Goal: Task Accomplishment & Management: Use online tool/utility

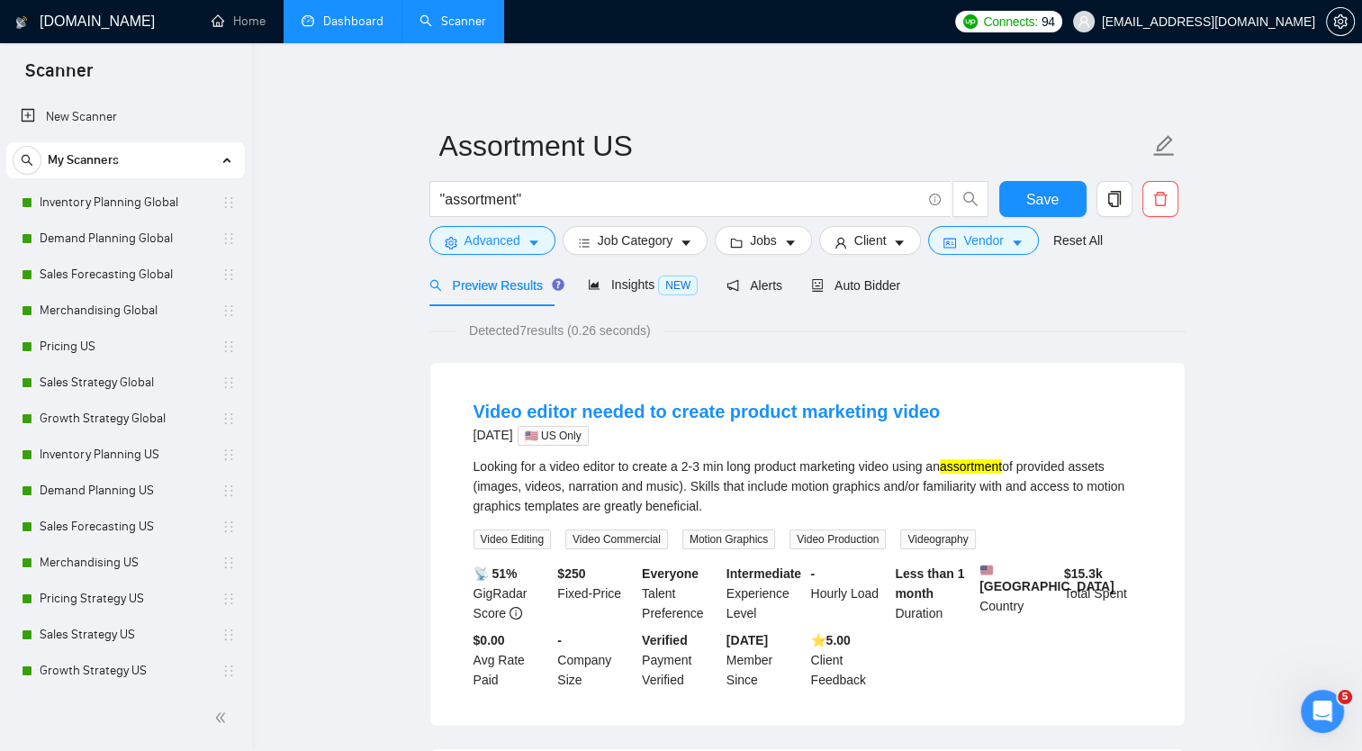
click at [350, 18] on link "Dashboard" at bounding box center [343, 21] width 82 height 15
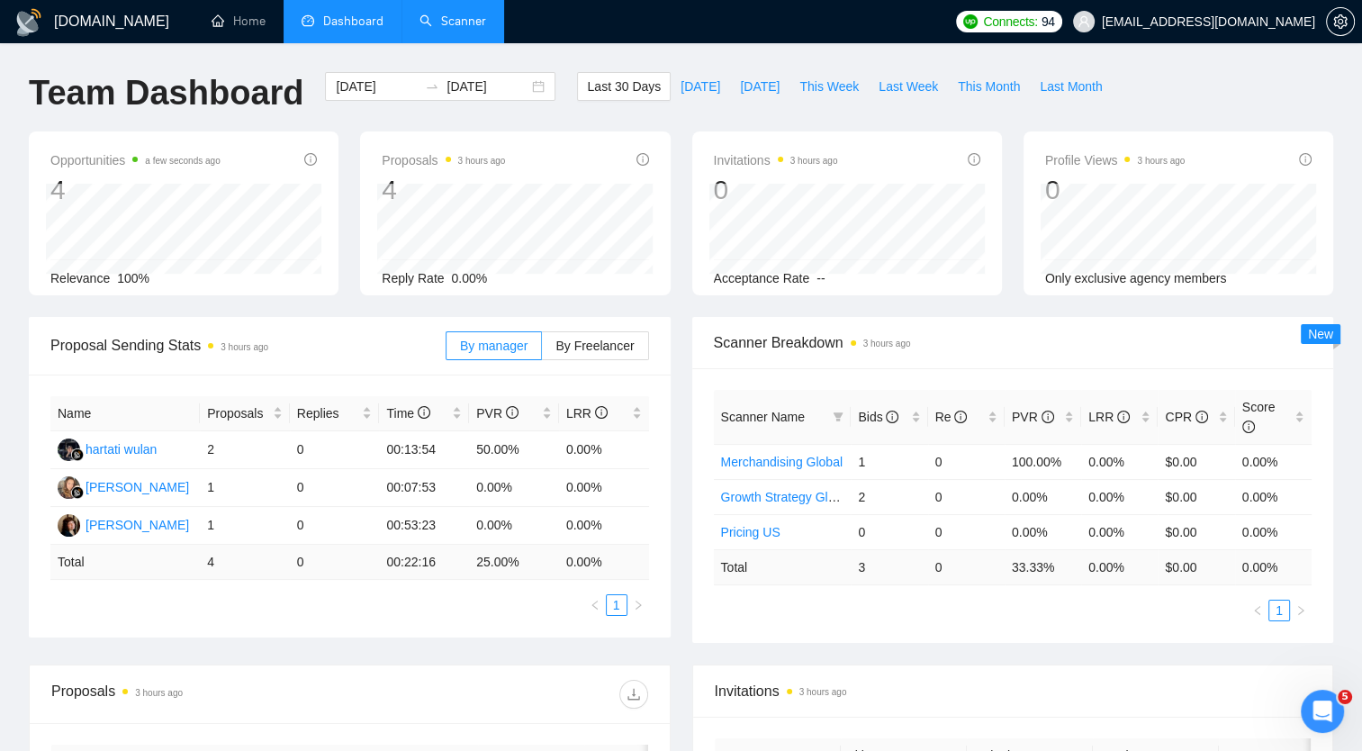
click at [464, 18] on link "Scanner" at bounding box center [453, 21] width 67 height 15
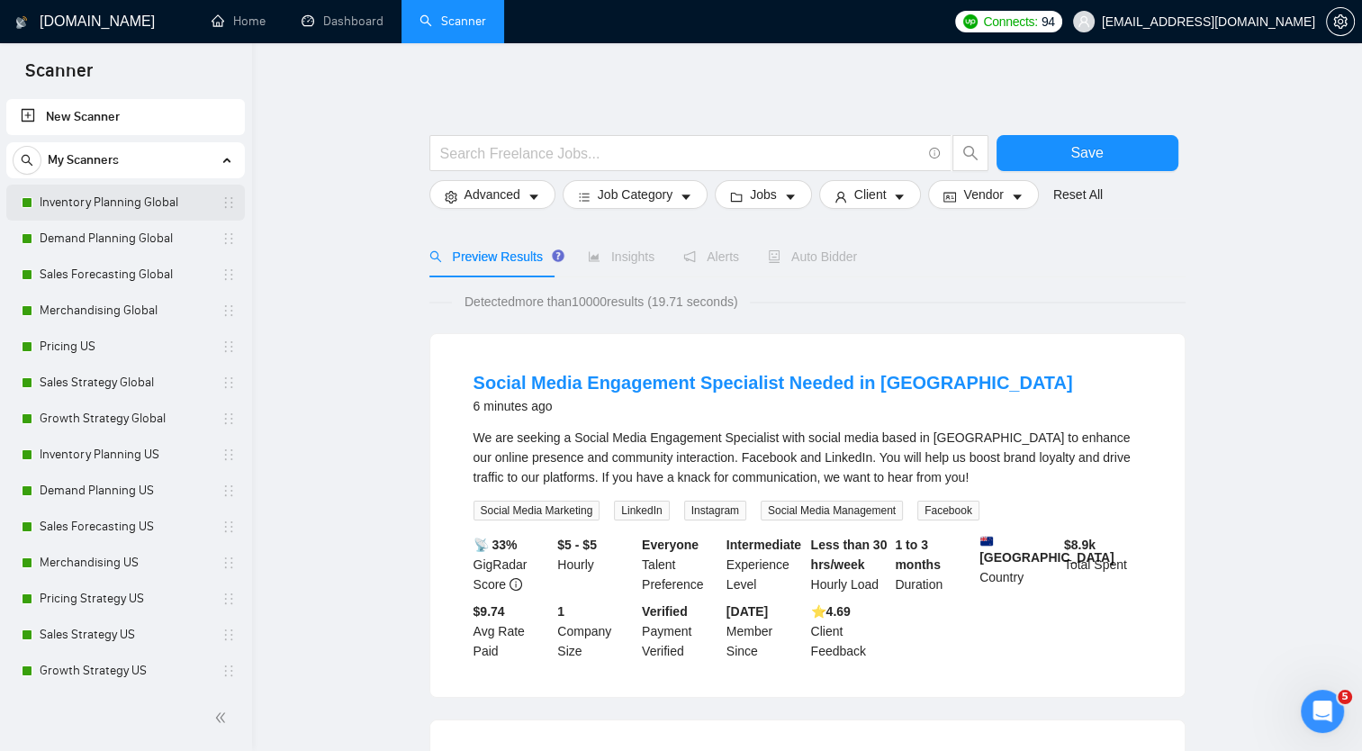
click at [133, 196] on link "Inventory Planning Global" at bounding box center [125, 203] width 171 height 36
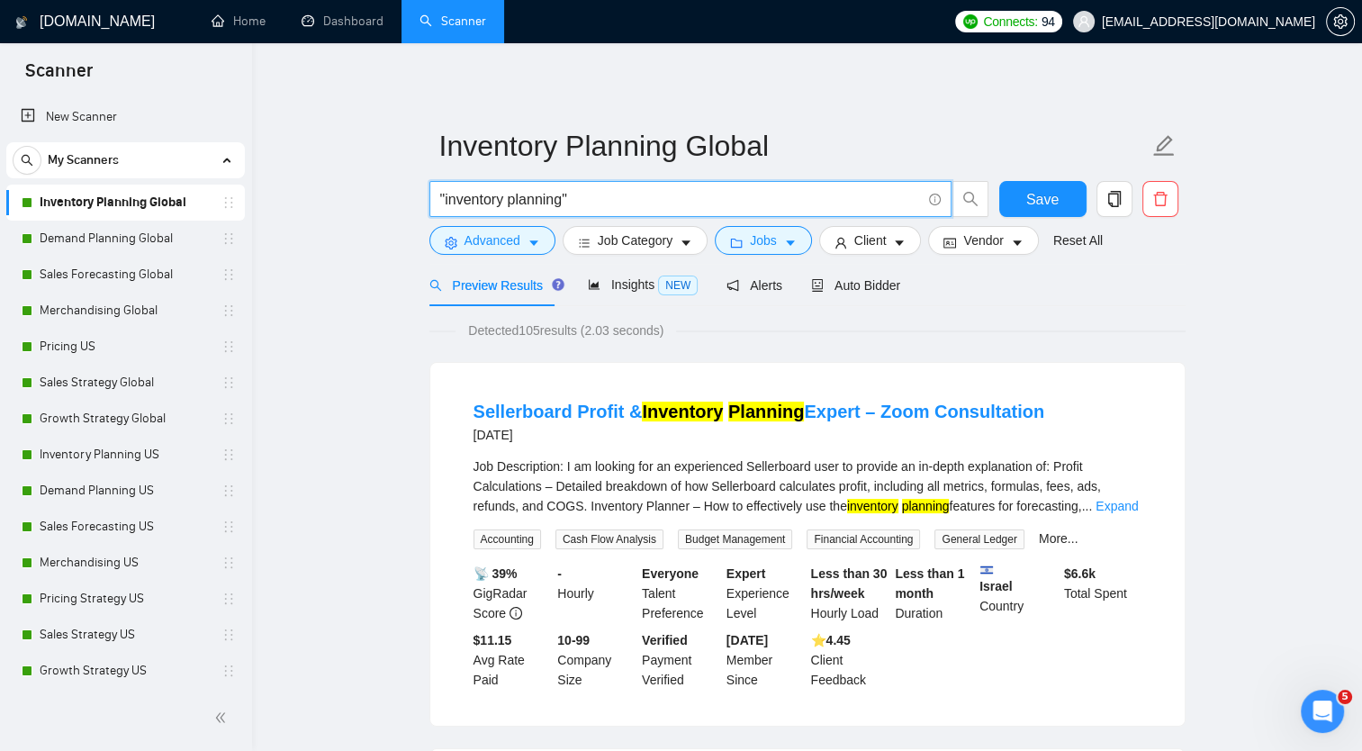
drag, startPoint x: 562, startPoint y: 201, endPoint x: 443, endPoint y: 203, distance: 118.9
click at [443, 203] on input ""inventory planning"" at bounding box center [680, 199] width 481 height 23
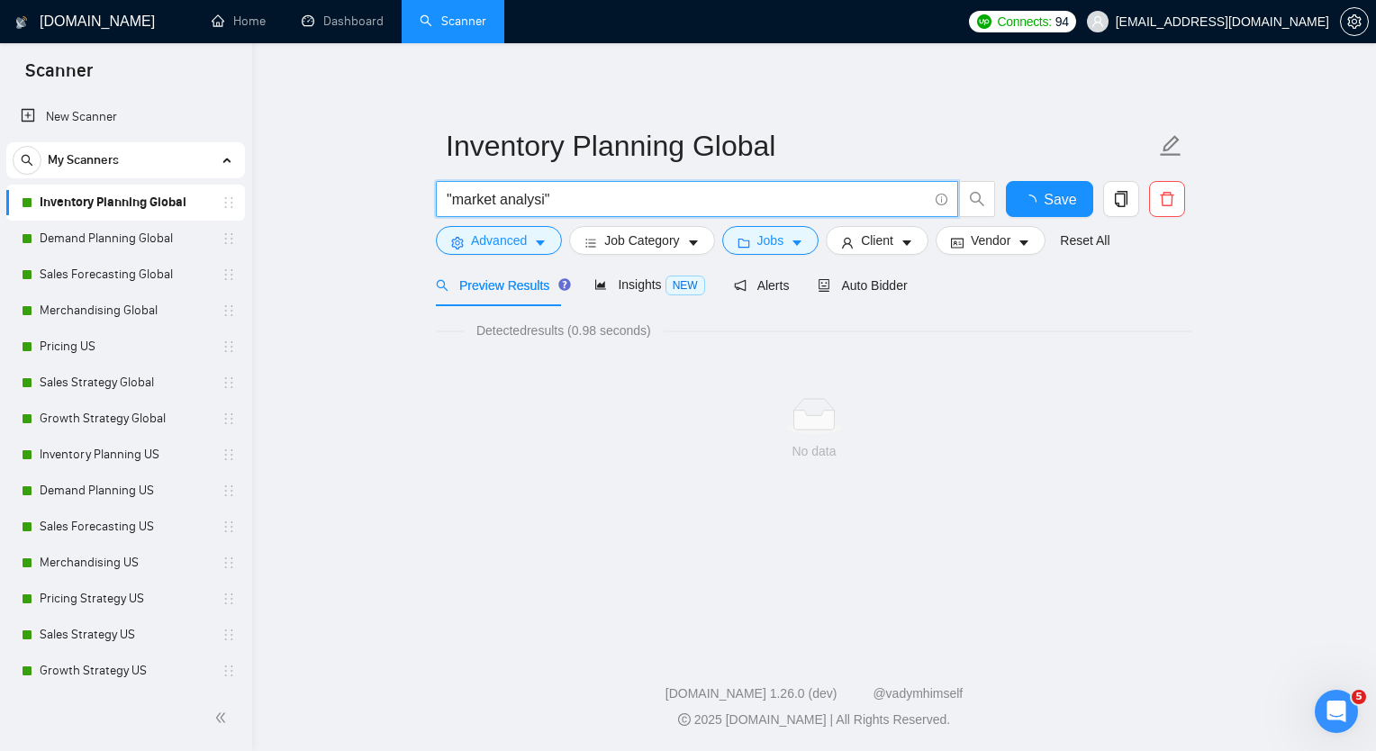
type input ""market analysis""
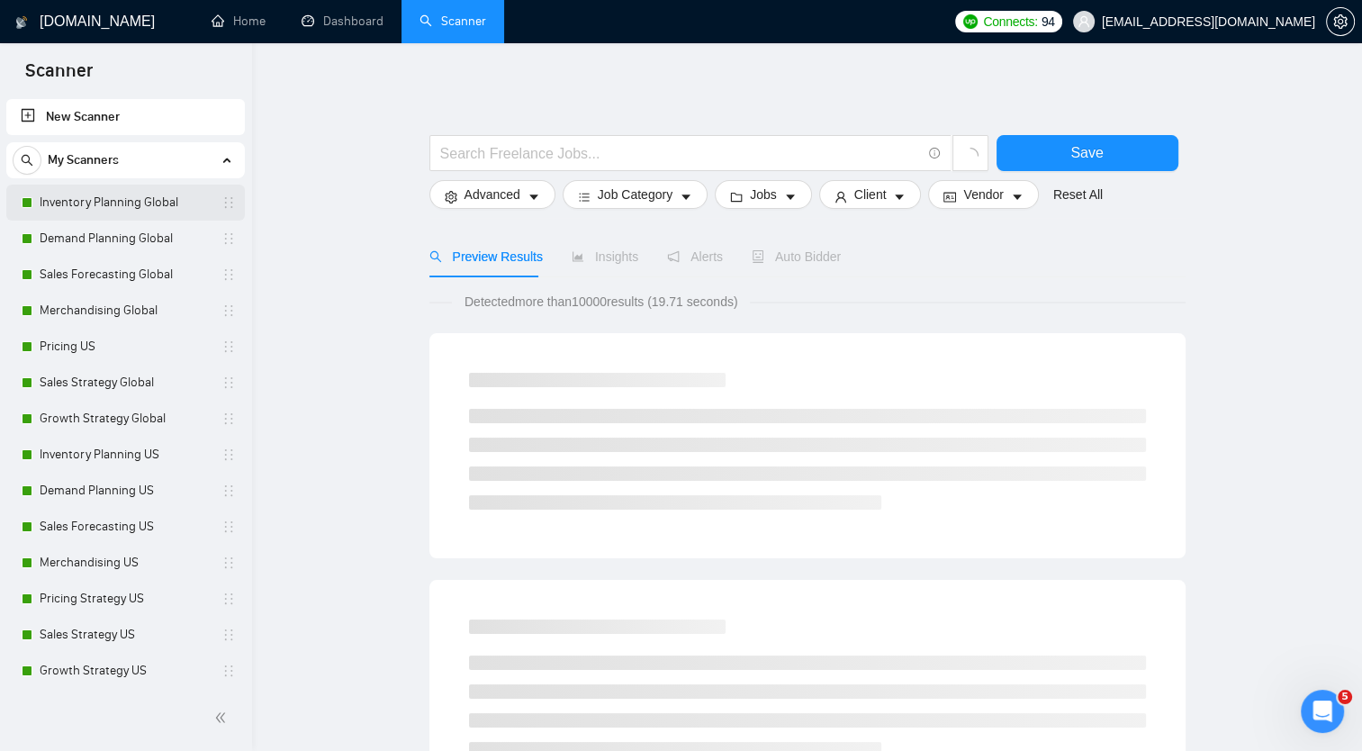
click at [151, 205] on link "Inventory Planning Global" at bounding box center [125, 203] width 171 height 36
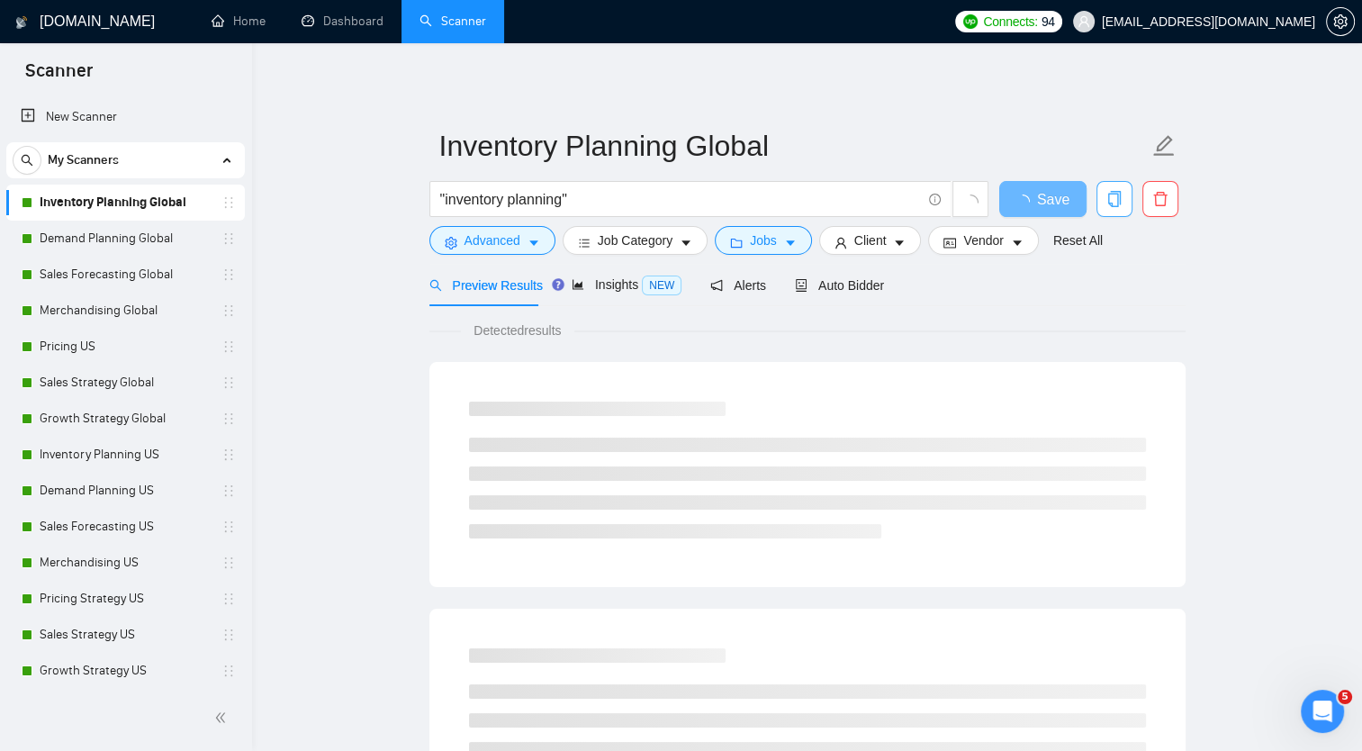
click at [1112, 194] on icon "copy" at bounding box center [1114, 199] width 16 height 16
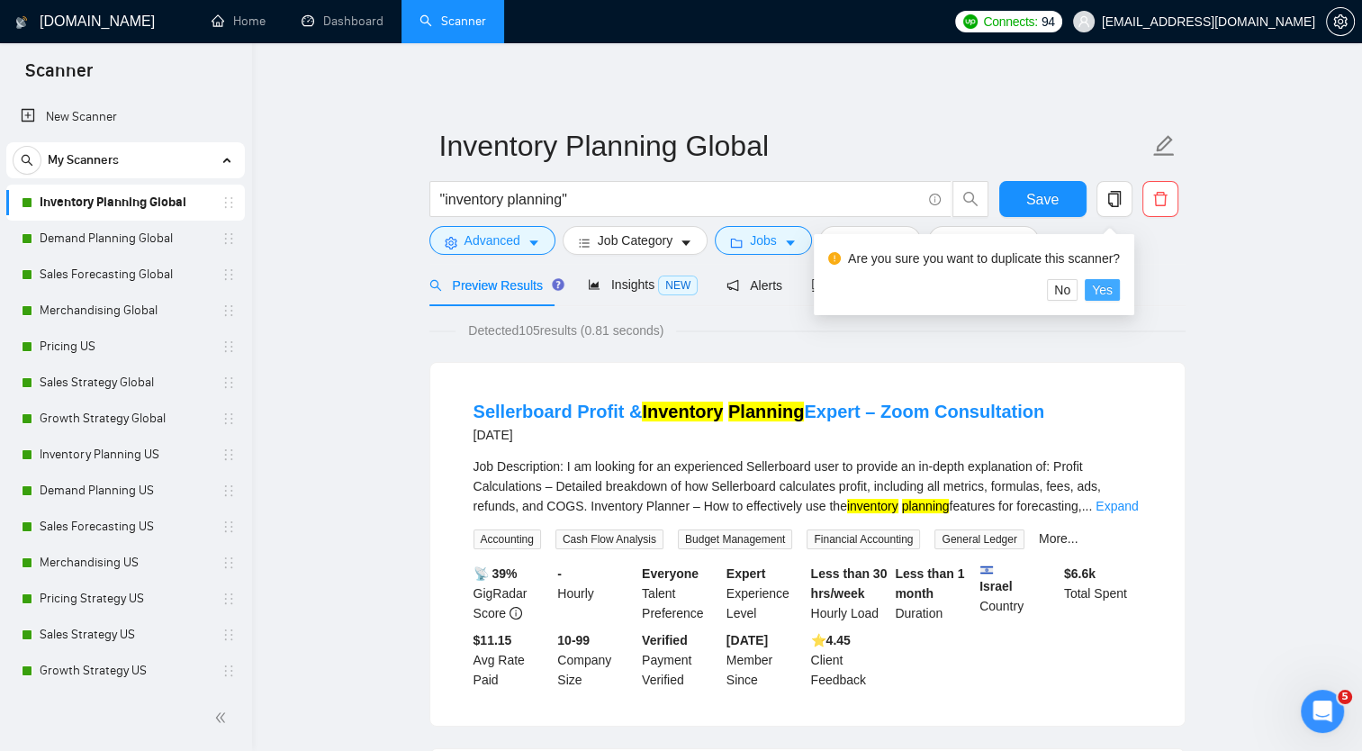
click at [1110, 292] on button "Yes" at bounding box center [1102, 290] width 35 height 22
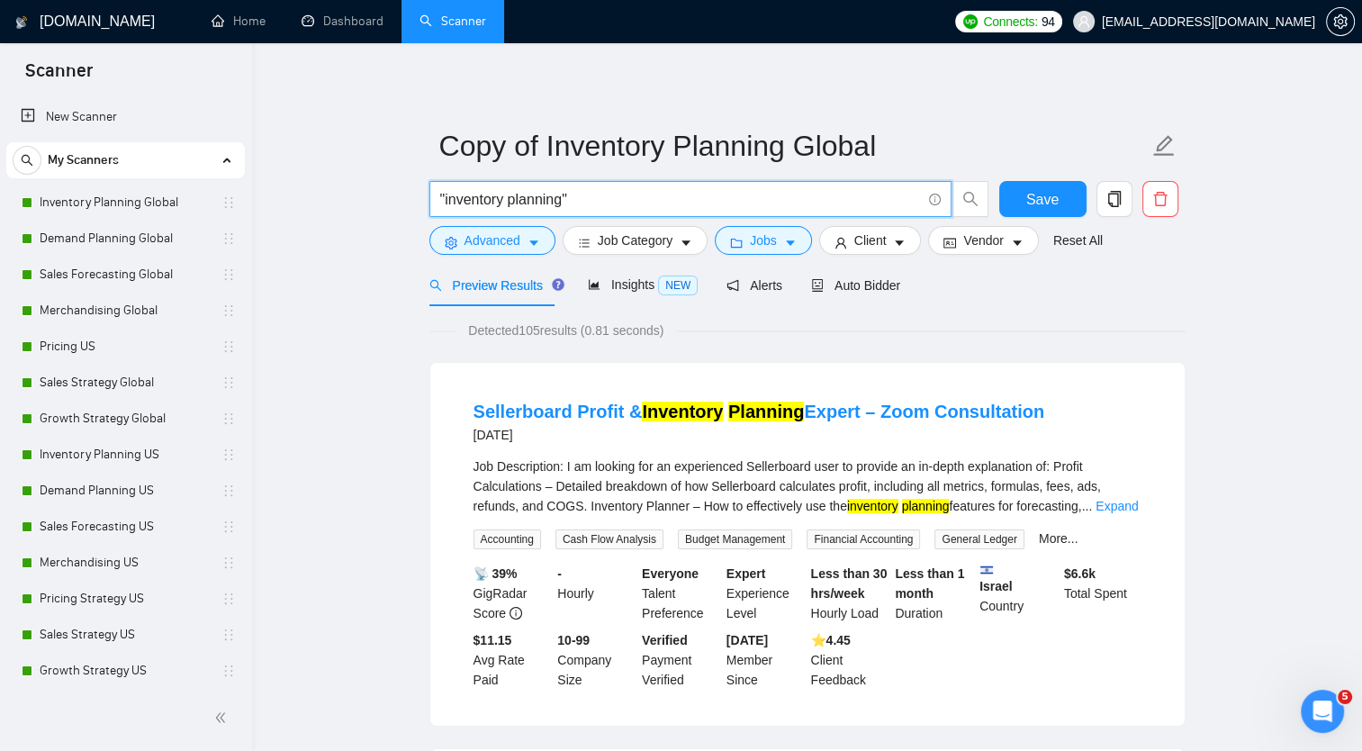
drag, startPoint x: 562, startPoint y: 203, endPoint x: 446, endPoint y: 203, distance: 116.1
click at [446, 203] on input ""inventory planning"" at bounding box center [680, 199] width 481 height 23
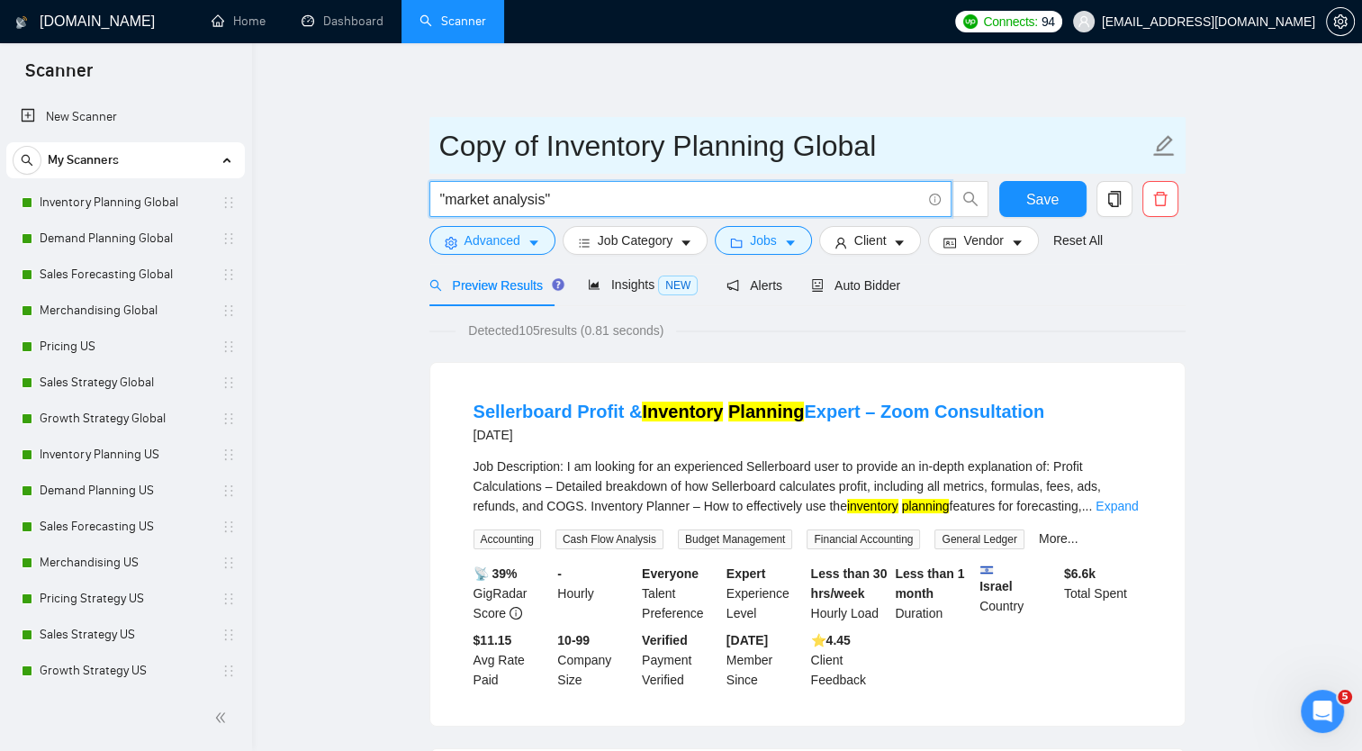
type input ""market analysis""
click at [755, 141] on input "Copy of Inventory Planning Global" at bounding box center [793, 145] width 709 height 45
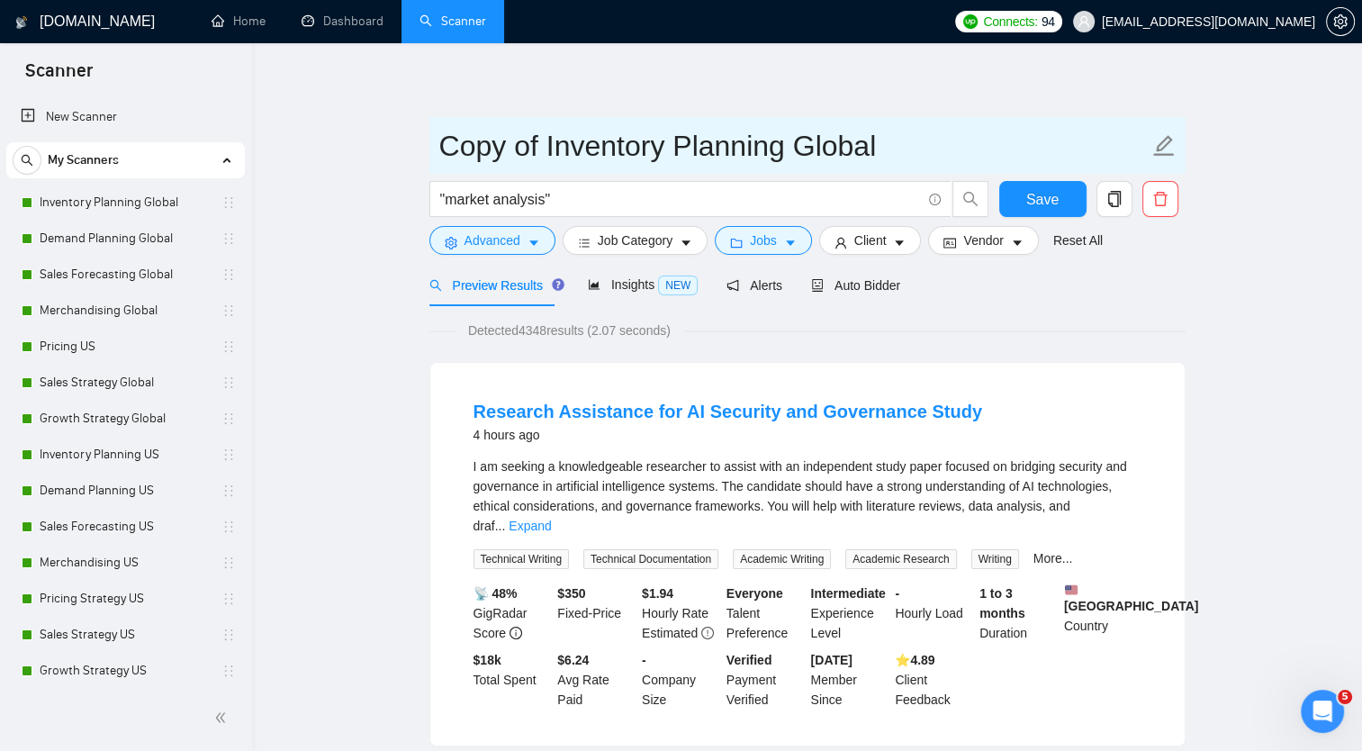
drag, startPoint x: 444, startPoint y: 142, endPoint x: 916, endPoint y: 151, distance: 471.8
click at [916, 151] on input "Copy of Inventory Planning Global" at bounding box center [793, 145] width 709 height 45
type input "Market Analysis US"
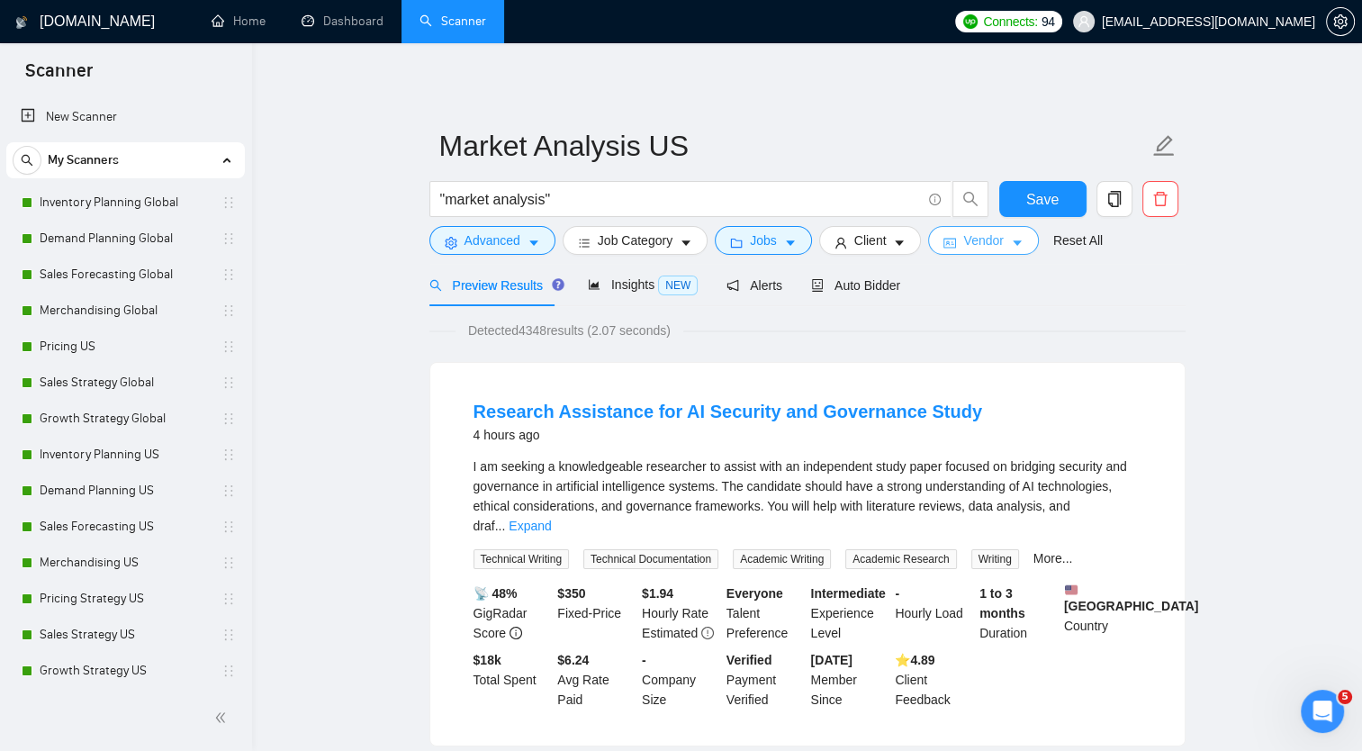
click at [973, 244] on span "Vendor" at bounding box center [983, 240] width 40 height 20
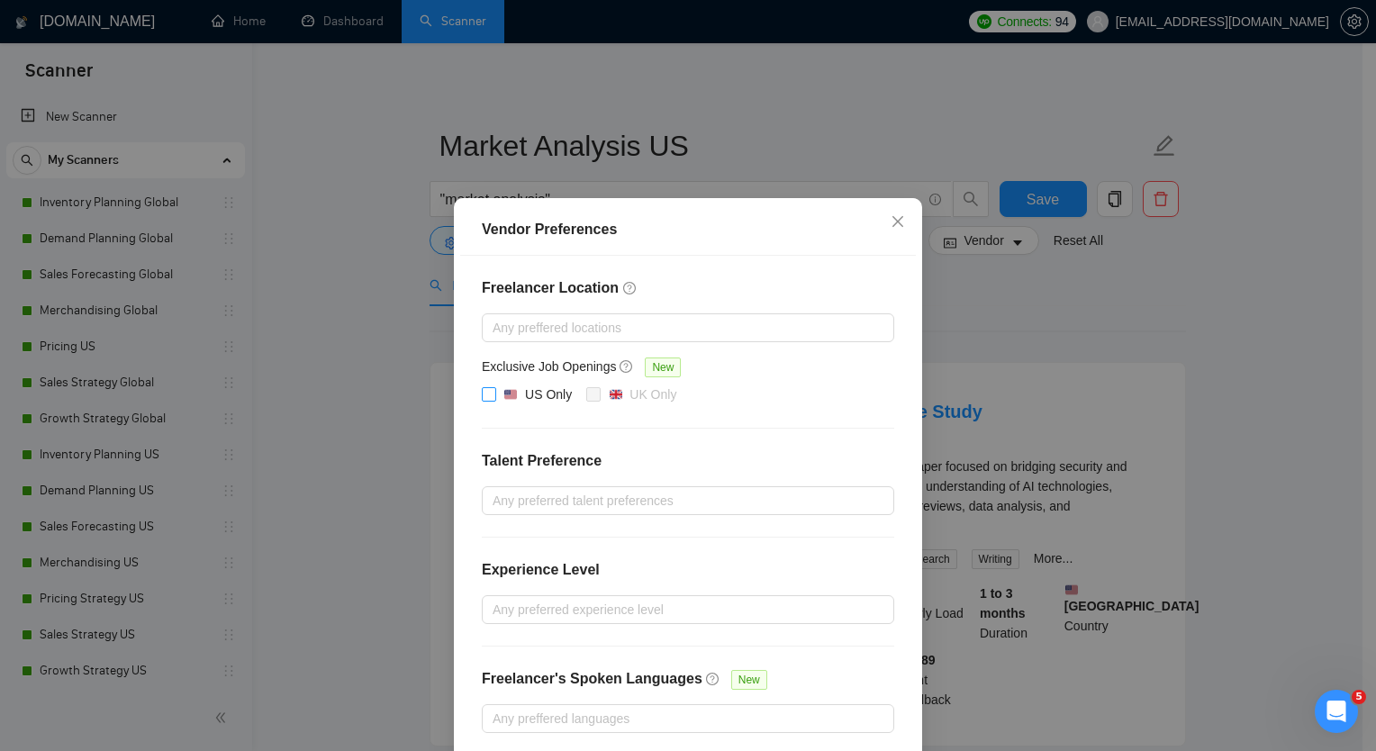
click at [484, 394] on input "US Only" at bounding box center [488, 393] width 13 height 13
checkbox input "true"
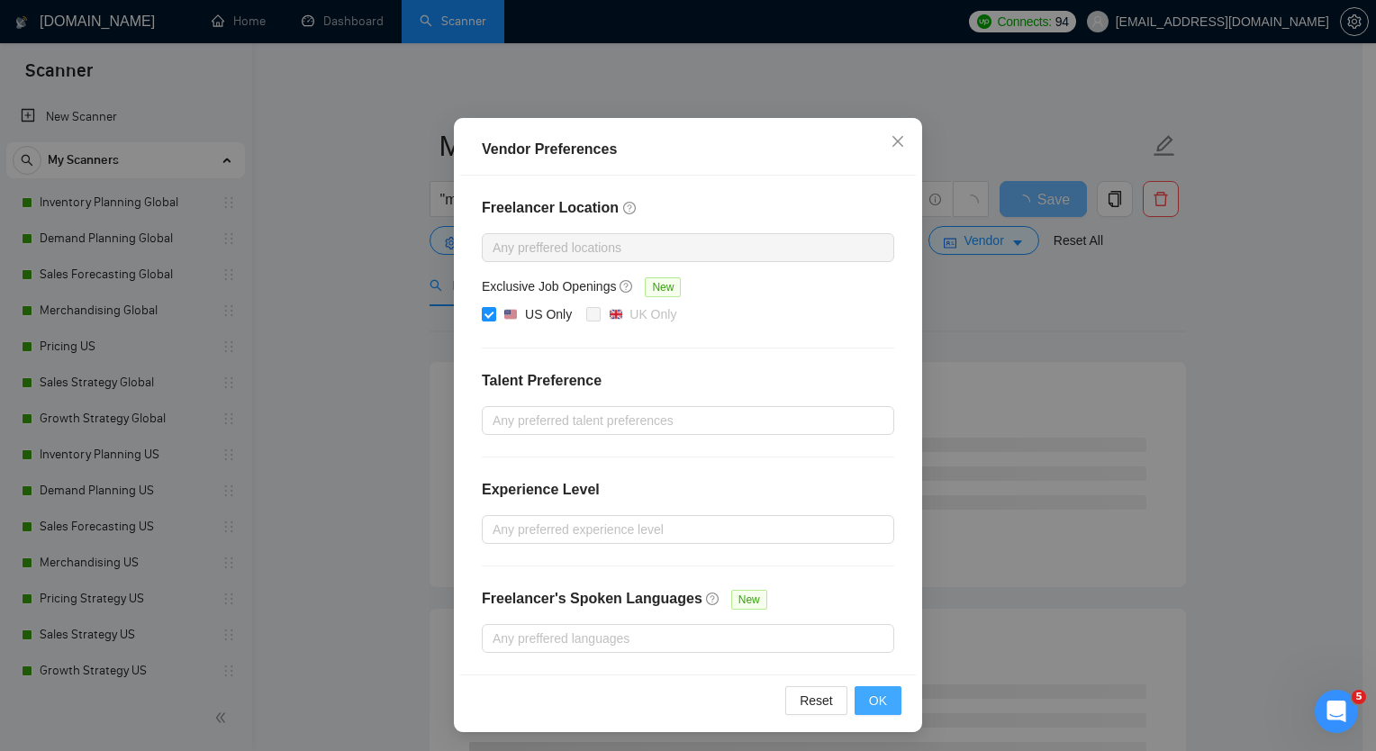
click at [869, 693] on span "OK" at bounding box center [878, 700] width 18 height 20
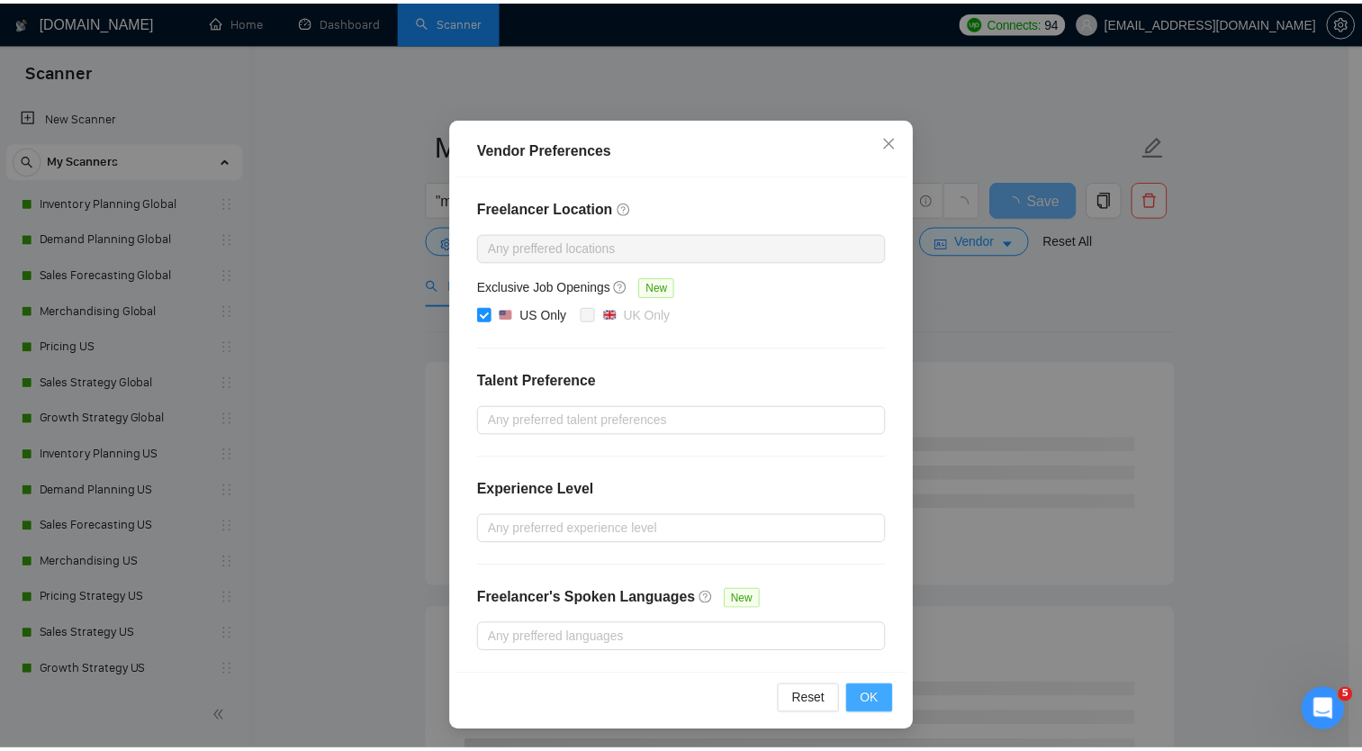
scroll to position [0, 0]
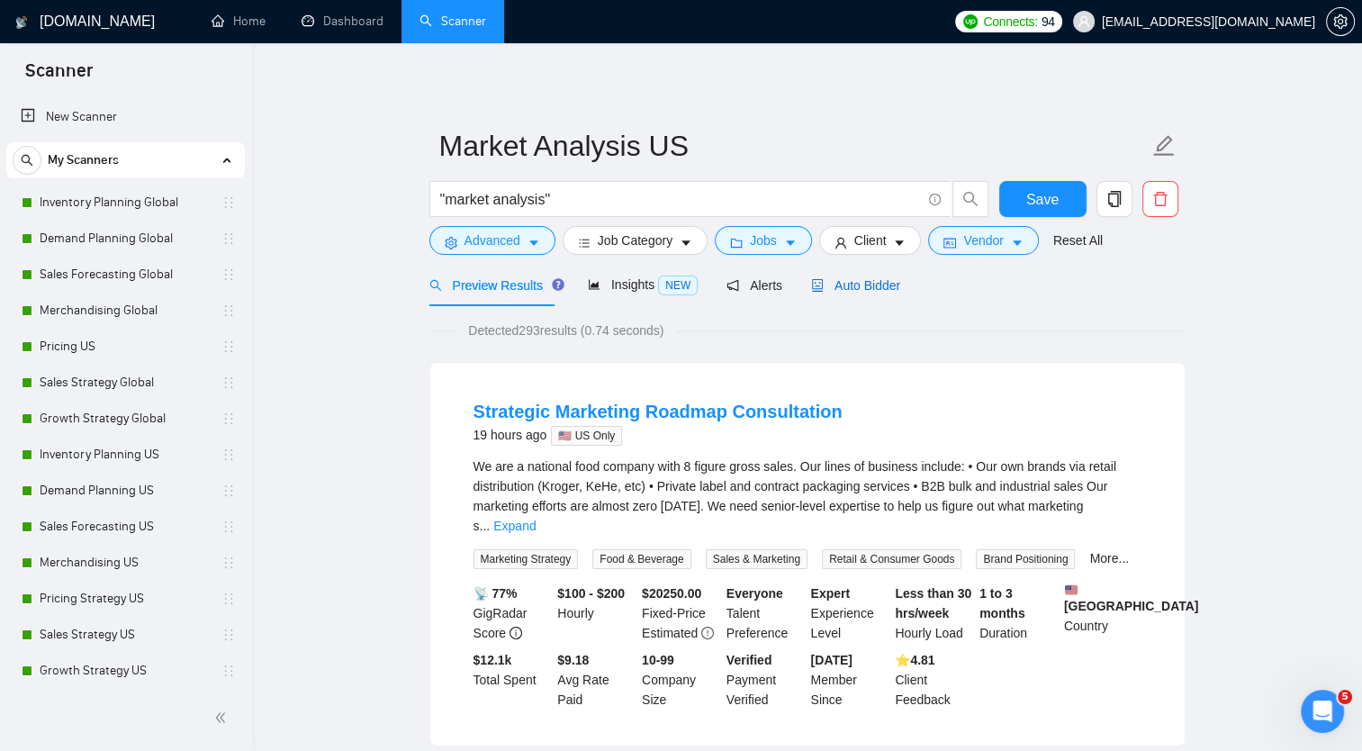
click at [843, 285] on span "Auto Bidder" at bounding box center [855, 285] width 89 height 14
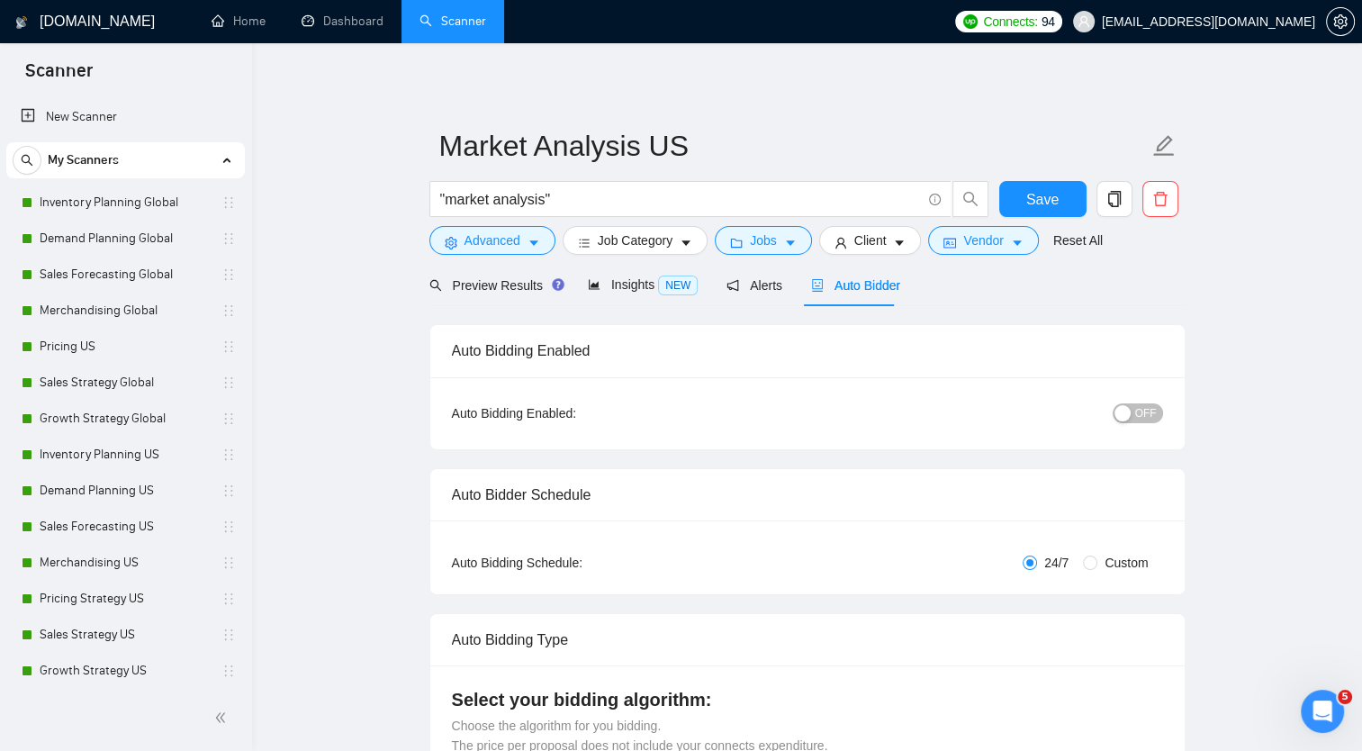
click at [1150, 412] on span "OFF" at bounding box center [1146, 413] width 22 height 20
click at [1043, 202] on span "Save" at bounding box center [1042, 199] width 32 height 23
click at [485, 284] on span "Preview Results" at bounding box center [494, 285] width 130 height 14
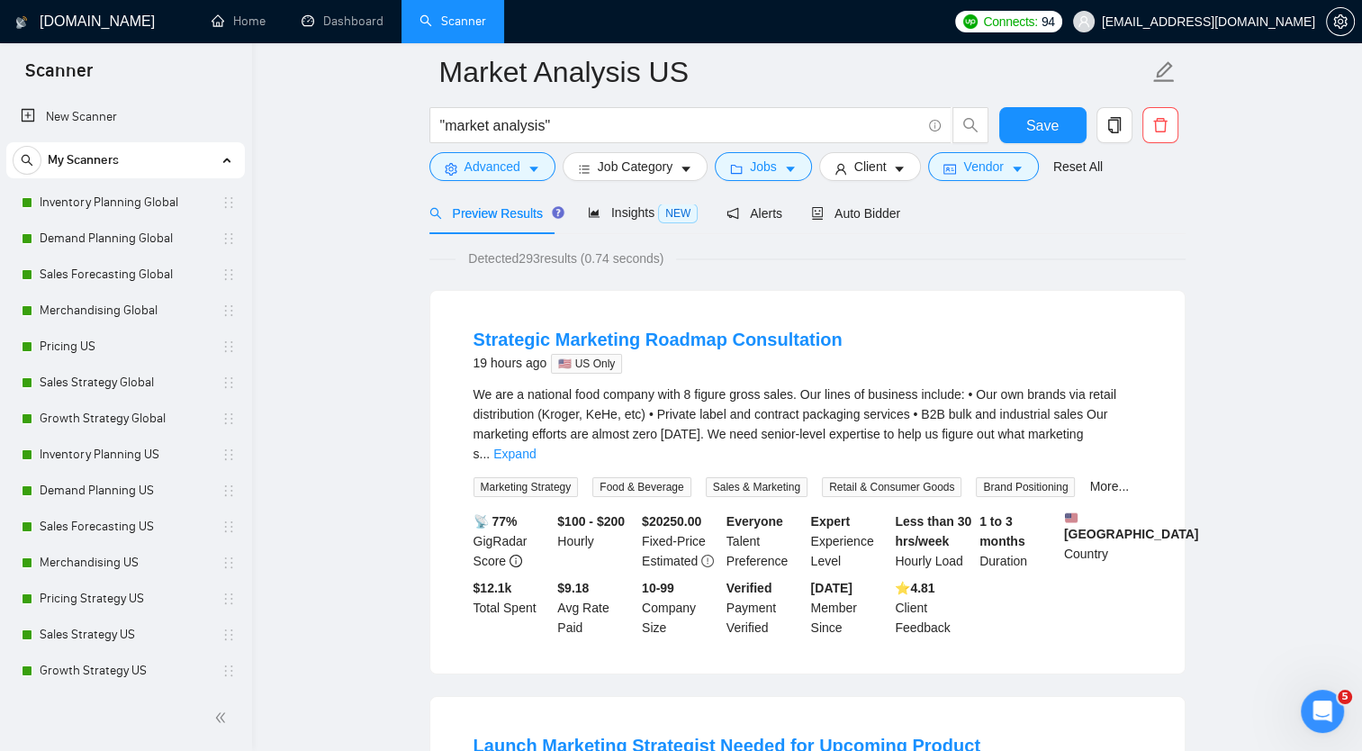
scroll to position [79, 0]
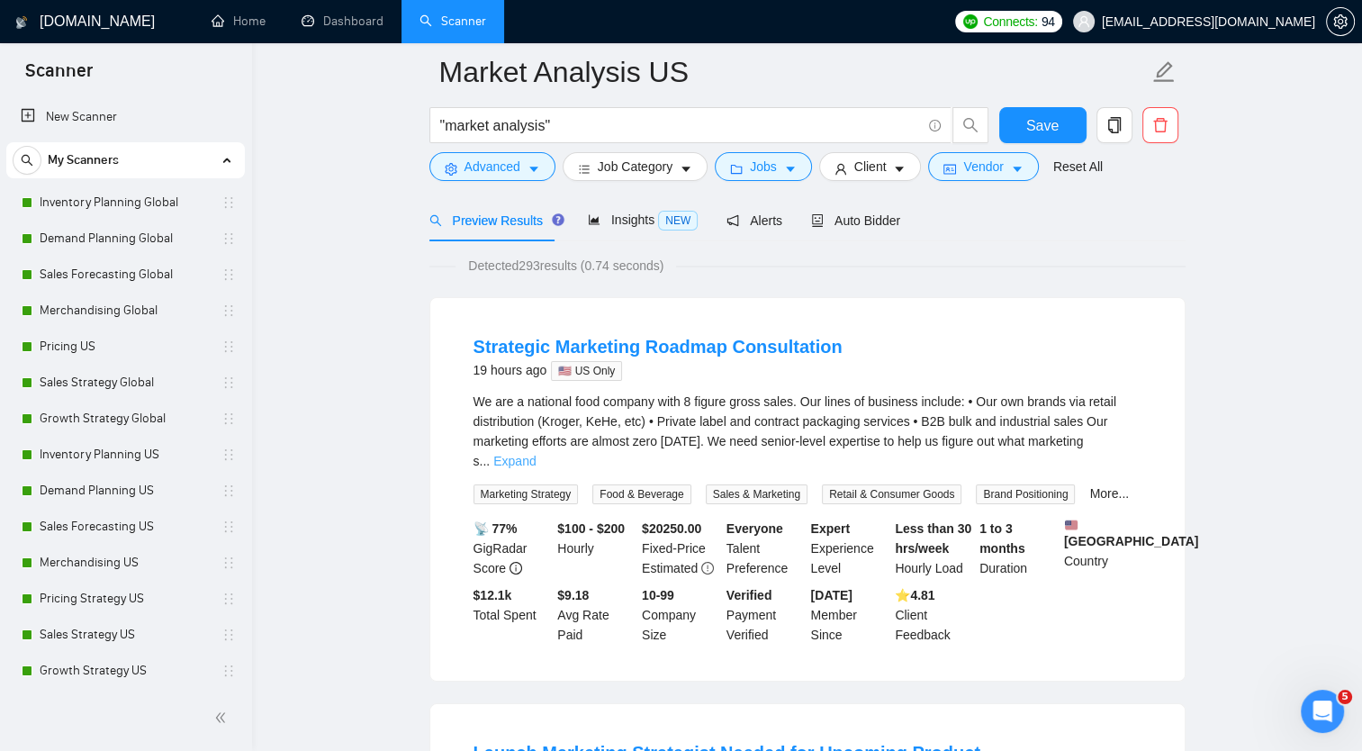
click at [536, 454] on link "Expand" at bounding box center [514, 461] width 42 height 14
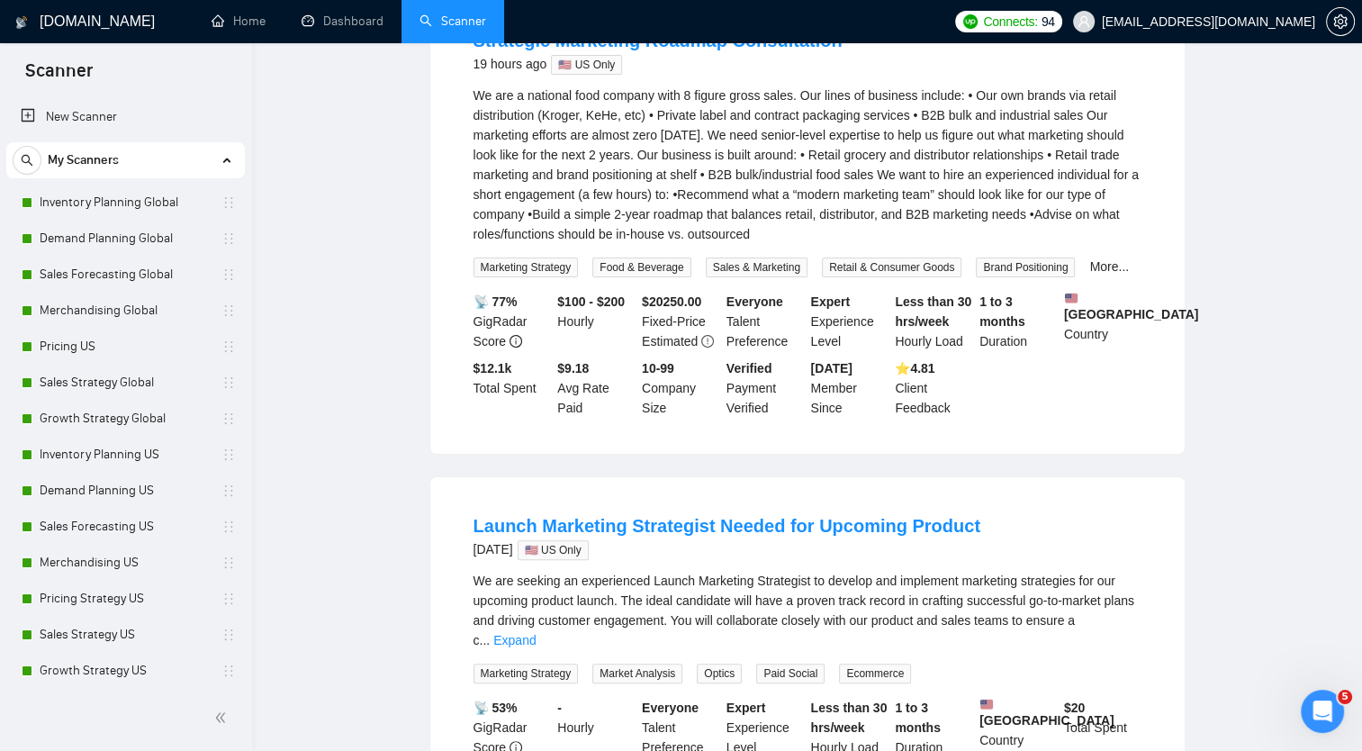
scroll to position [0, 0]
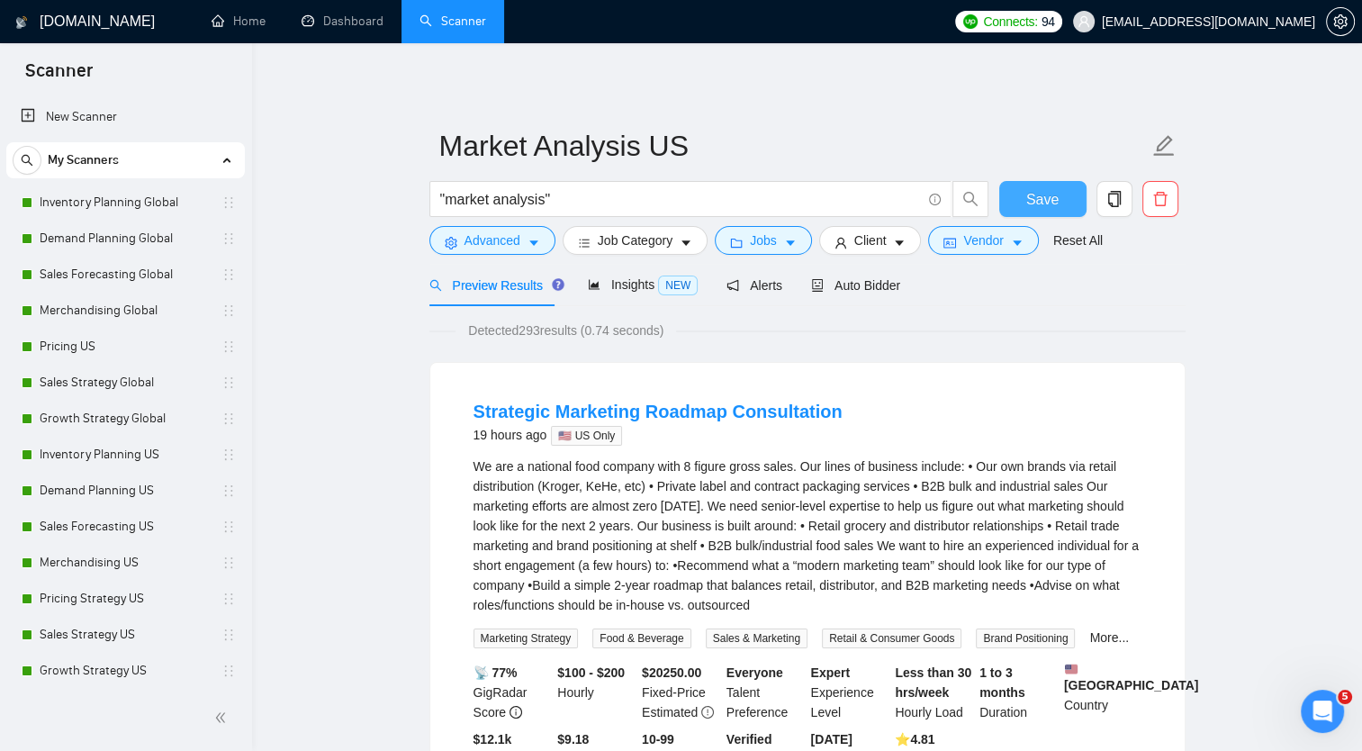
click at [1052, 199] on span "Save" at bounding box center [1042, 199] width 32 height 23
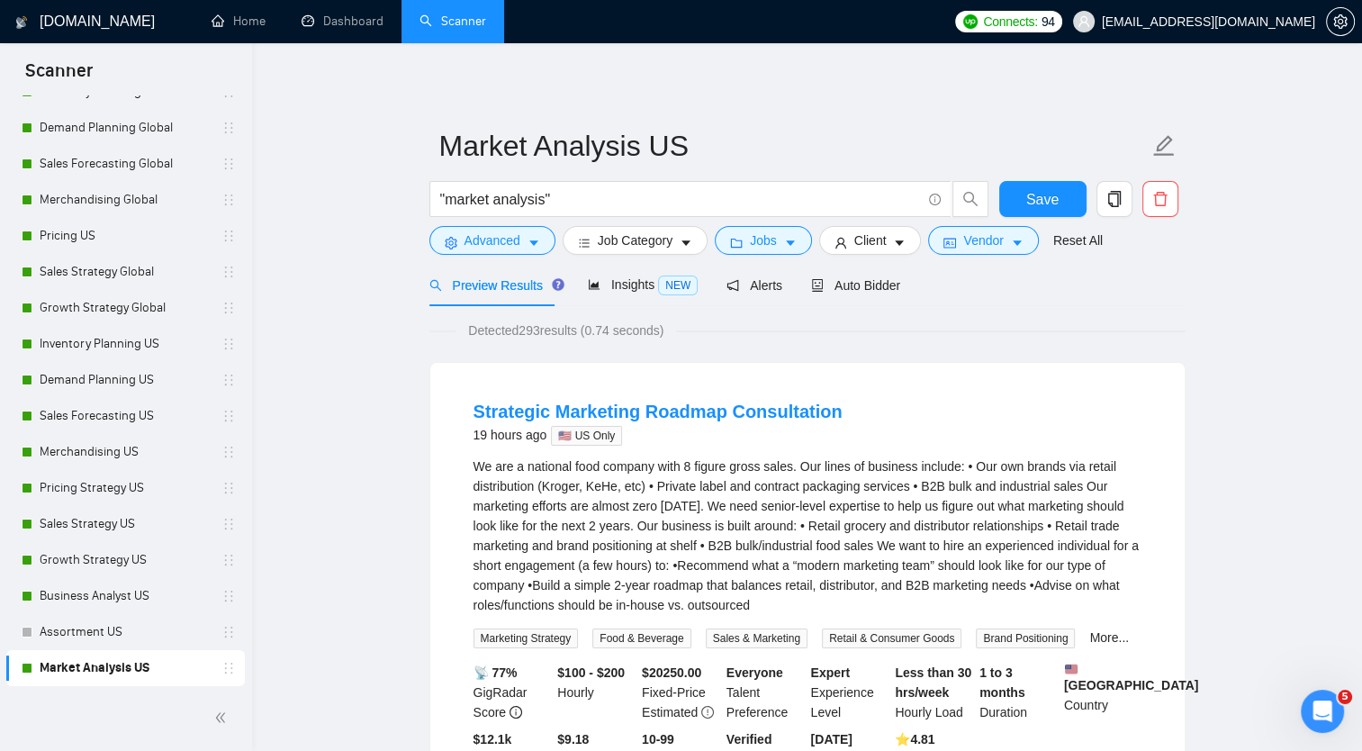
click at [105, 661] on link "Market Analysis US" at bounding box center [125, 668] width 171 height 36
click at [1120, 196] on icon "copy" at bounding box center [1113, 199] width 13 height 16
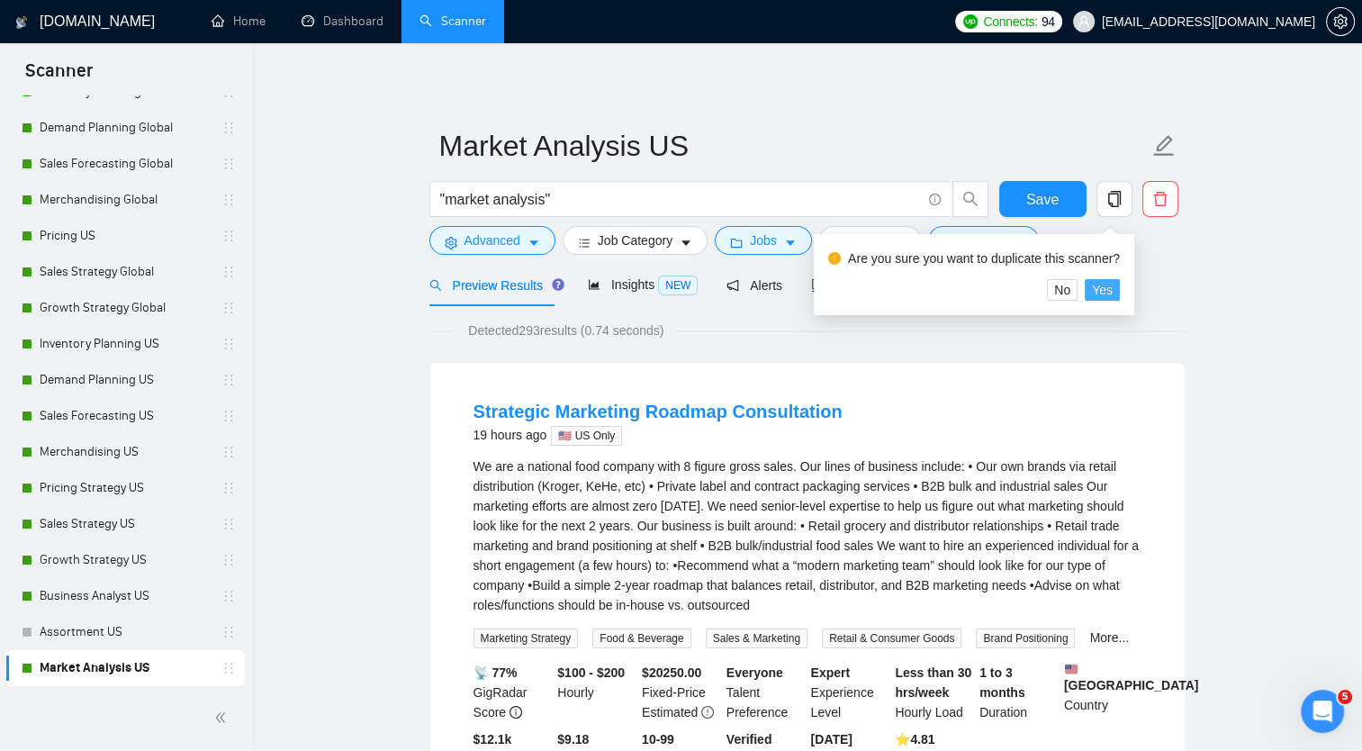
click at [1102, 284] on span "Yes" at bounding box center [1102, 290] width 21 height 20
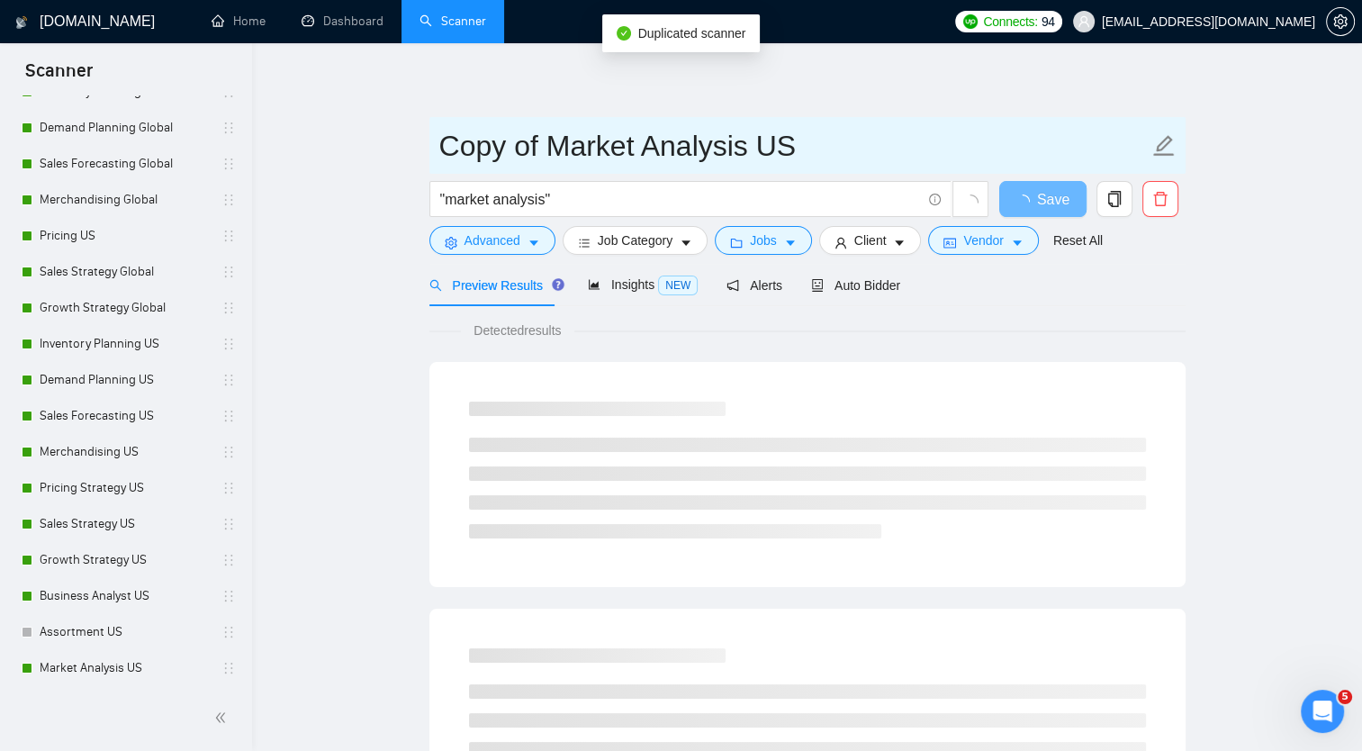
click at [631, 152] on input "Copy of Market Analysis US" at bounding box center [793, 145] width 709 height 45
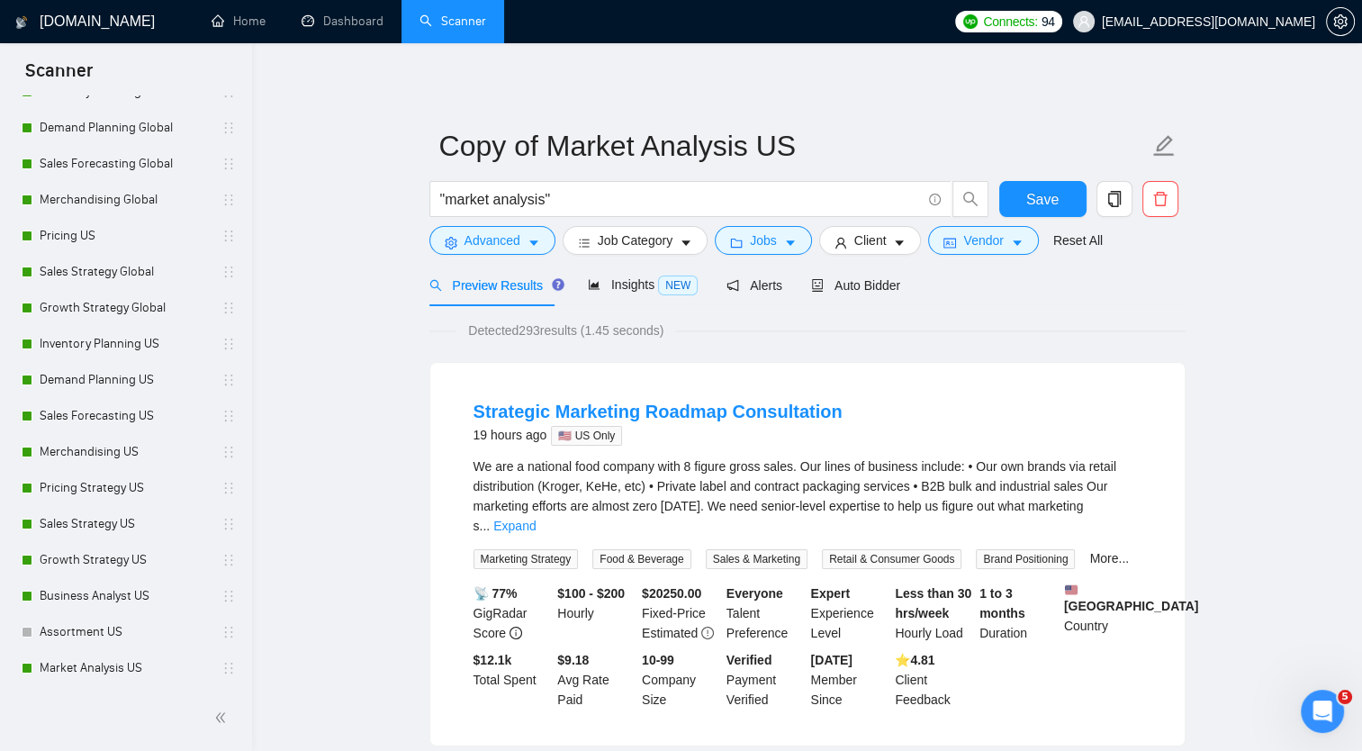
drag, startPoint x: 753, startPoint y: 152, endPoint x: 424, endPoint y: 114, distance: 330.8
type input "Market Research US"
click at [832, 278] on span "Auto Bidder" at bounding box center [855, 285] width 89 height 14
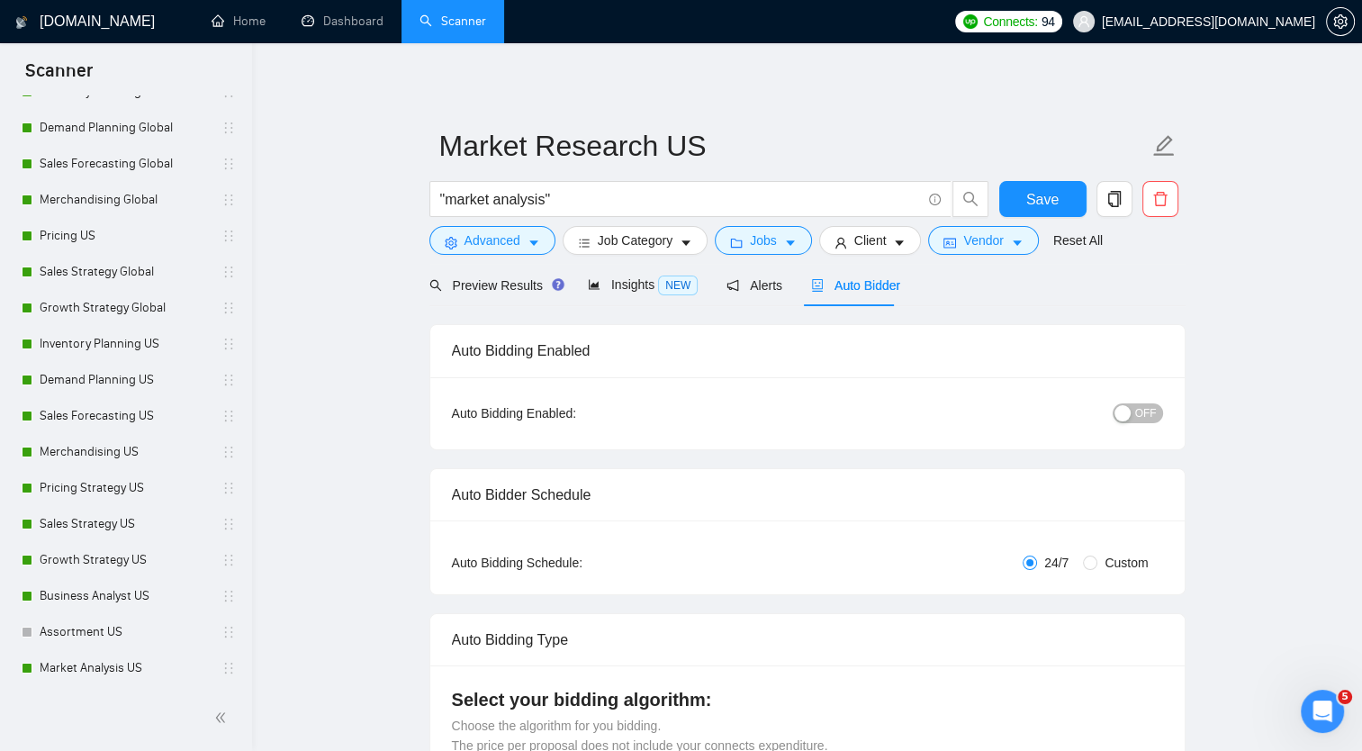
click at [1134, 412] on button "OFF" at bounding box center [1138, 413] width 50 height 20
click at [1023, 190] on button "Save" at bounding box center [1042, 199] width 87 height 36
click at [1033, 194] on button "Save" at bounding box center [1042, 199] width 87 height 36
click at [96, 596] on link "Assortment US" at bounding box center [125, 596] width 171 height 36
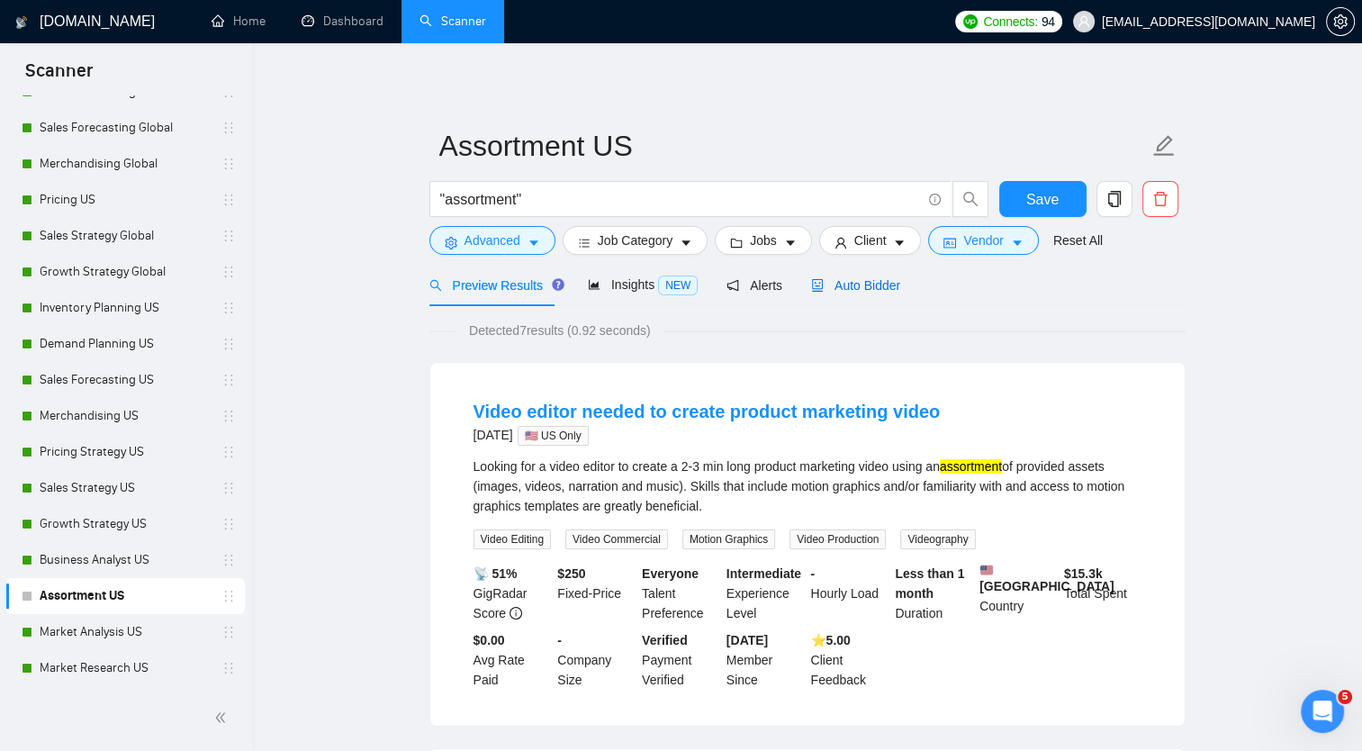
click at [846, 288] on span "Auto Bidder" at bounding box center [855, 285] width 89 height 14
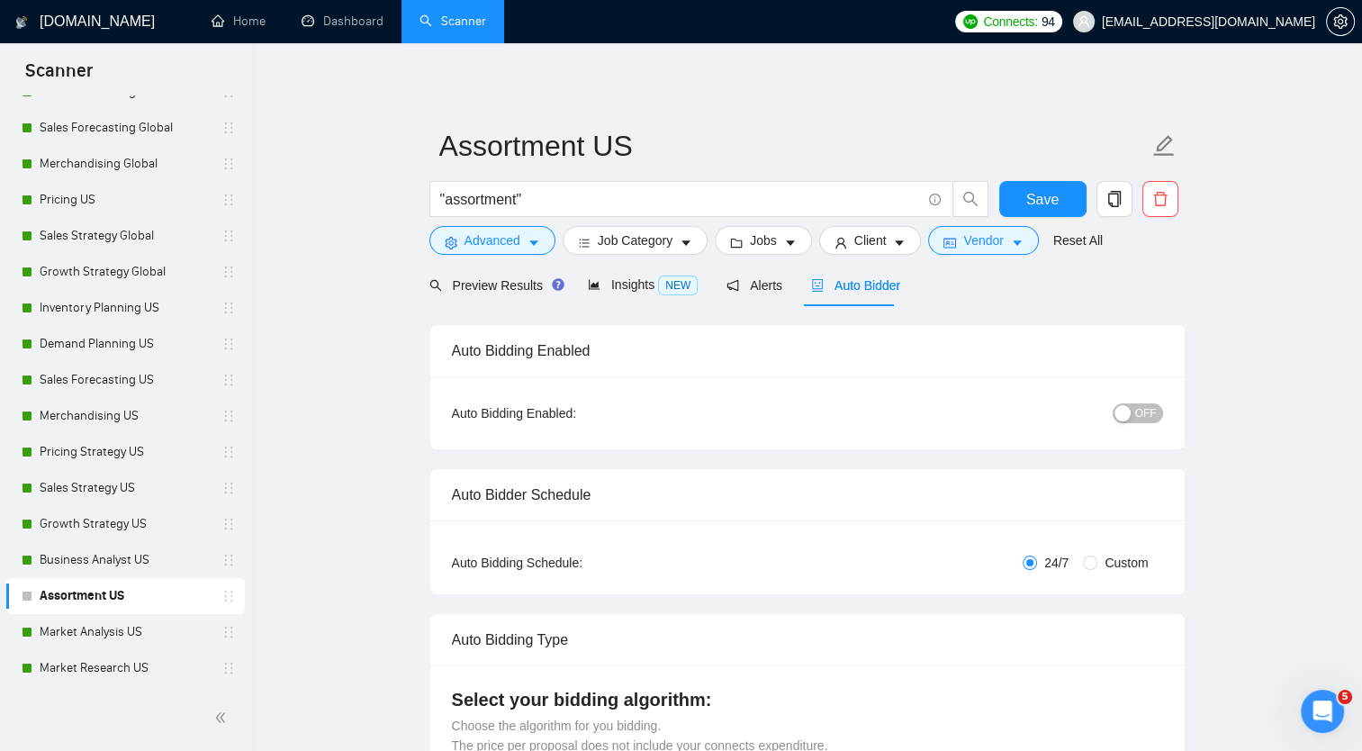
click at [1136, 409] on button "OFF" at bounding box center [1138, 413] width 50 height 20
click at [1045, 195] on span "Save" at bounding box center [1042, 199] width 32 height 23
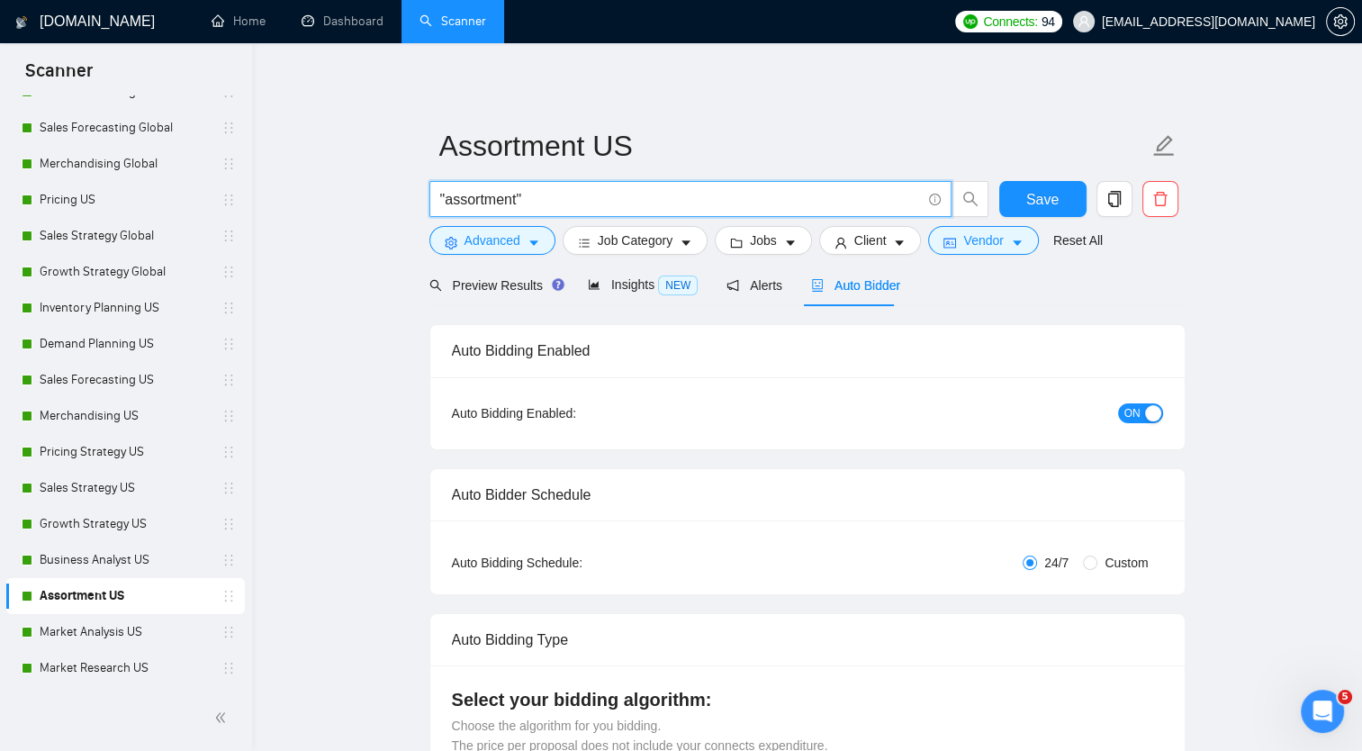
click at [515, 198] on input ""assortment"" at bounding box center [680, 199] width 481 height 23
type input ""assortment plan""
click at [498, 285] on span "Preview Results" at bounding box center [494, 285] width 130 height 14
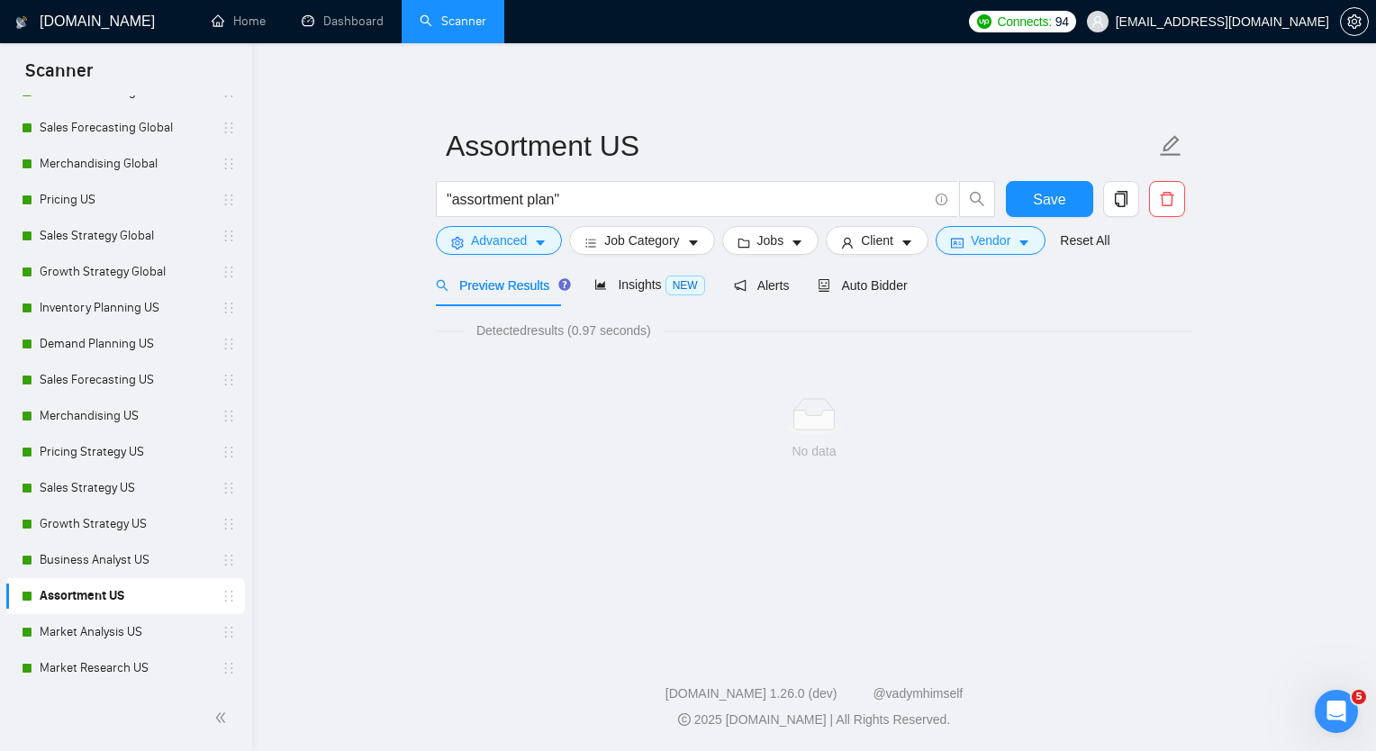
click at [498, 285] on span "Preview Results" at bounding box center [501, 285] width 130 height 14
click at [358, 29] on link "Dashboard" at bounding box center [343, 21] width 82 height 15
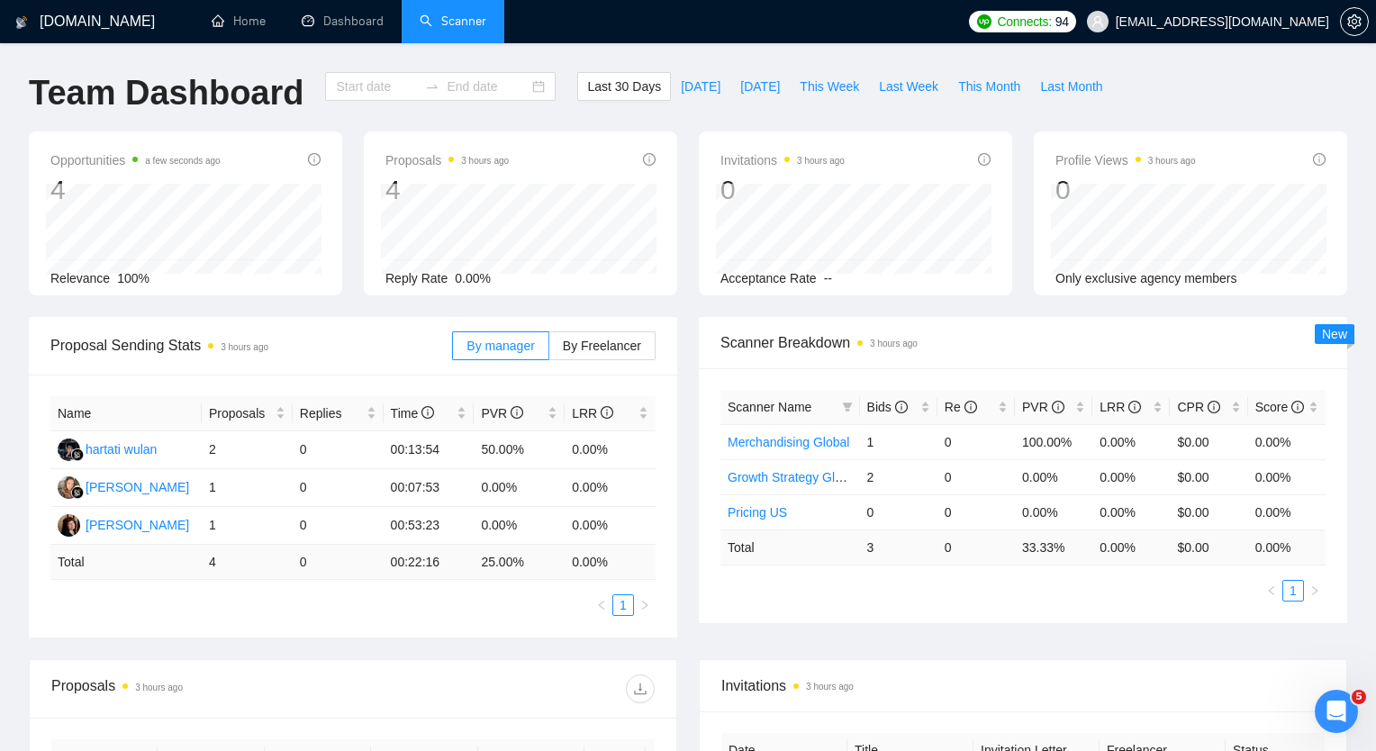
type input "[DATE]"
